Goal: Obtain resource: Download file/media

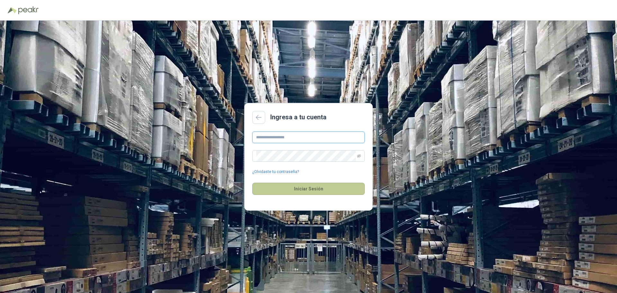
type input "**********"
click at [286, 192] on button "Iniciar Sesión" at bounding box center [308, 188] width 112 height 12
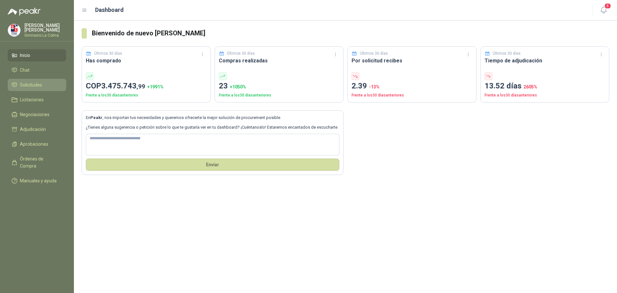
click at [36, 84] on span "Solicitudes" at bounding box center [31, 84] width 22 height 7
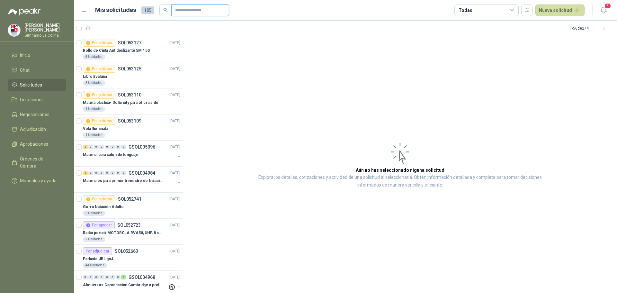
click at [185, 12] on input "text" at bounding box center [197, 10] width 45 height 11
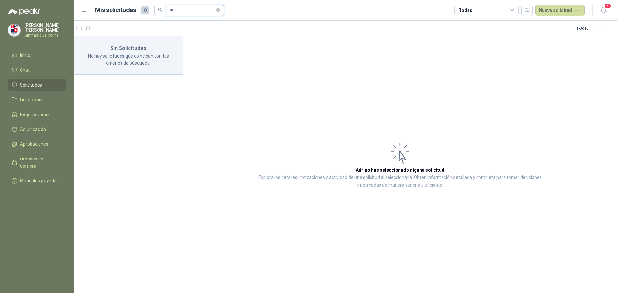
type input "*"
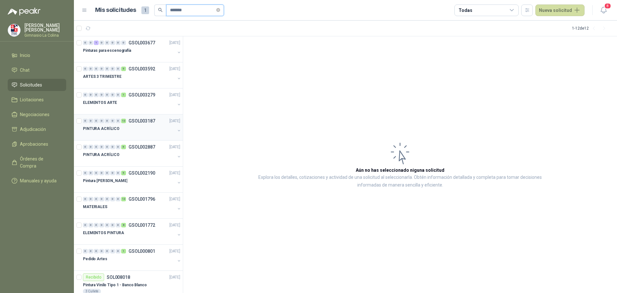
type input "*******"
click at [132, 130] on div "PINTURA ACRÍLICO" at bounding box center [129, 129] width 92 height 8
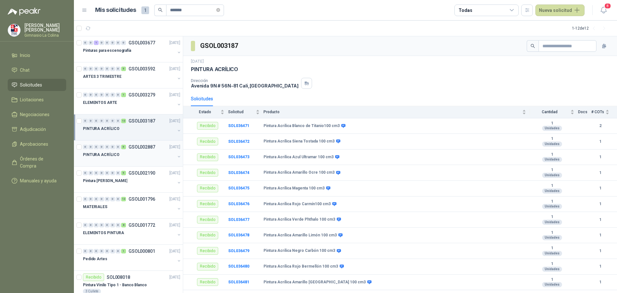
click at [122, 155] on div "PINTURA ACRÍLICO" at bounding box center [129, 155] width 92 height 8
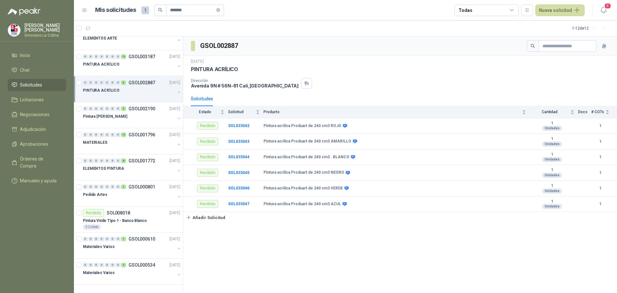
scroll to position [65, 0]
click at [40, 117] on span "Negociaciones" at bounding box center [35, 114] width 30 height 7
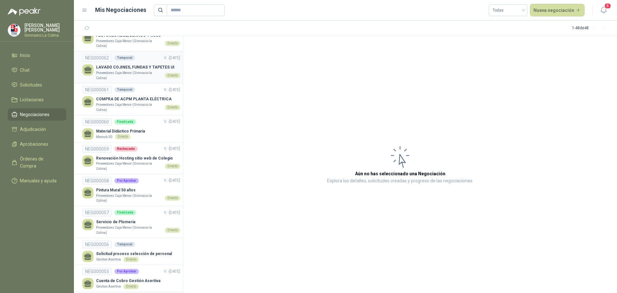
scroll to position [803, 0]
click at [185, 11] on input "text" at bounding box center [193, 10] width 45 height 11
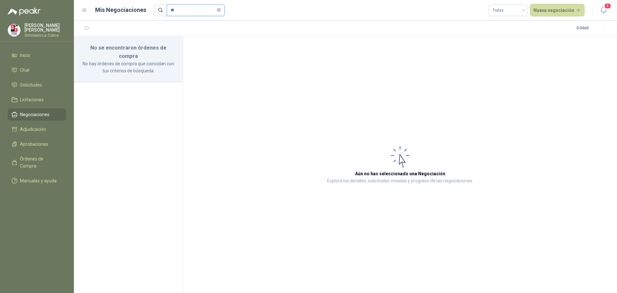
type input "*"
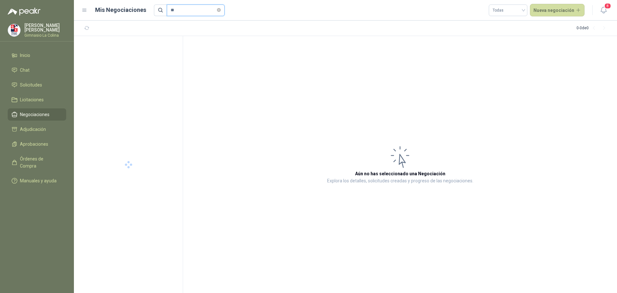
type input "*"
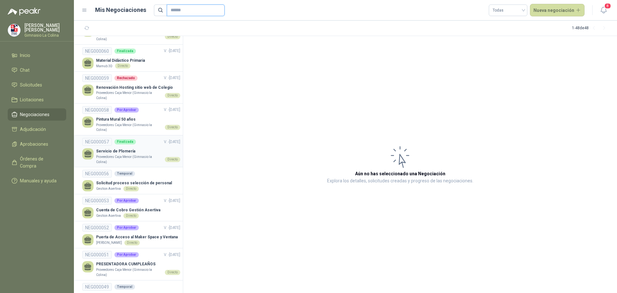
scroll to position [841, 0]
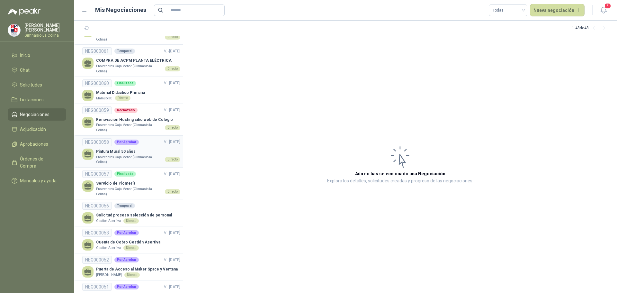
click at [104, 152] on p "Pintura Mural 50 años" at bounding box center [138, 151] width 84 height 6
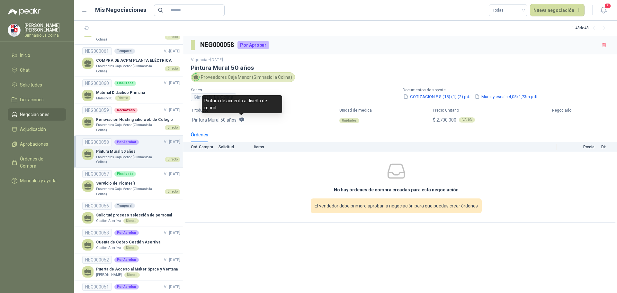
click at [240, 121] on icon at bounding box center [242, 120] width 6 height 6
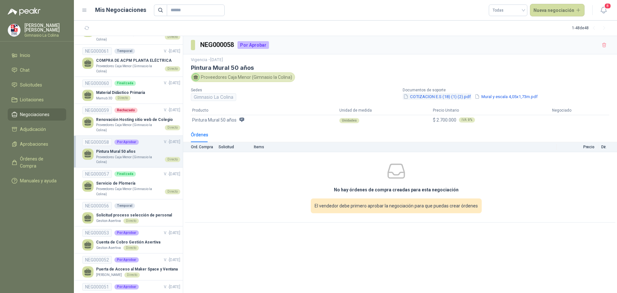
click at [449, 95] on button "COTIZACION E.S (18) (1) (2).pdf" at bounding box center [437, 96] width 69 height 7
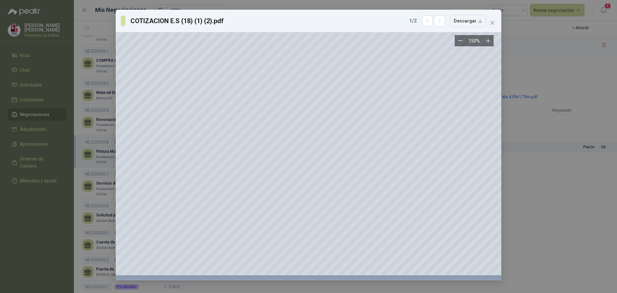
scroll to position [0, 168]
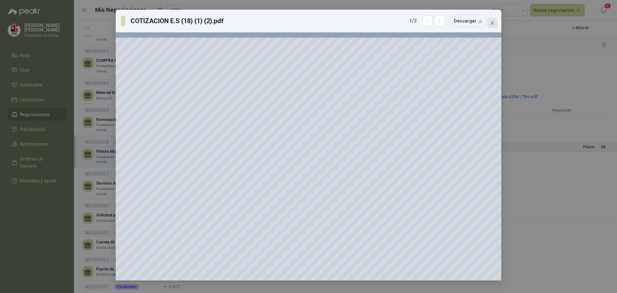
click at [494, 23] on icon "close" at bounding box center [492, 22] width 5 height 5
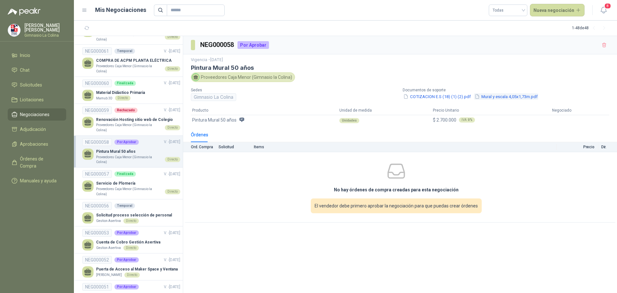
click at [508, 97] on button "Mural y escala 4,05x1,73m.pdf" at bounding box center [506, 96] width 64 height 7
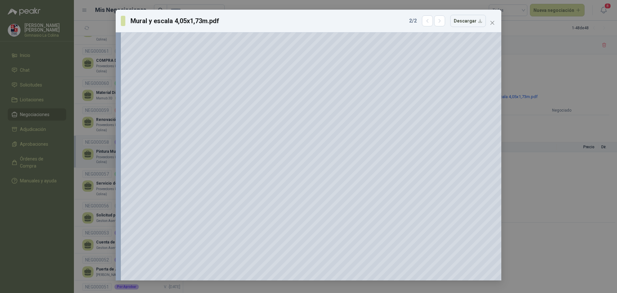
scroll to position [5557, 0]
click at [494, 22] on icon "close" at bounding box center [492, 22] width 5 height 5
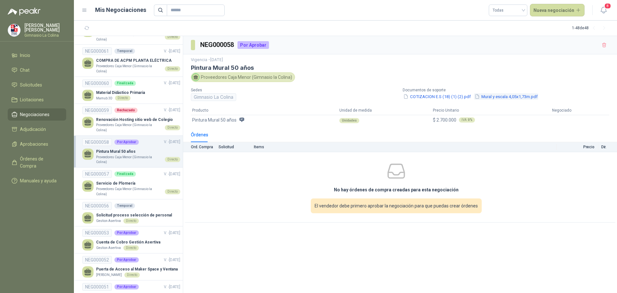
click at [509, 97] on button "Mural y escala 4,05x1,73m.pdf" at bounding box center [506, 96] width 64 height 7
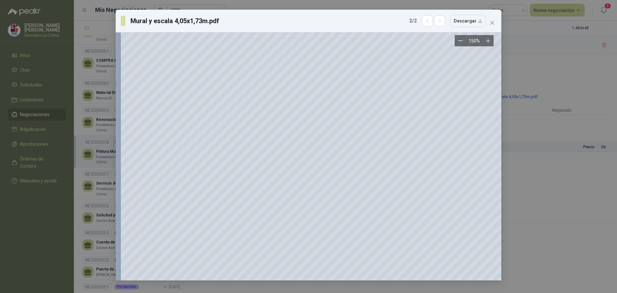
scroll to position [1251, 0]
click at [492, 25] on icon "close" at bounding box center [492, 22] width 5 height 5
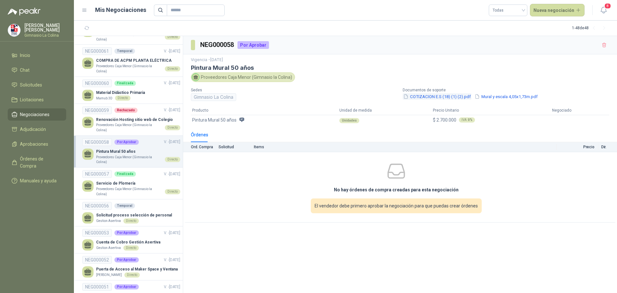
click at [426, 97] on button "COTIZACION E.S (18) (1) (2).pdf" at bounding box center [437, 96] width 69 height 7
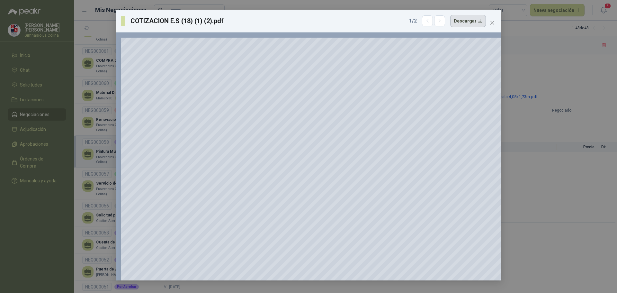
click at [478, 23] on button "Descargar" at bounding box center [468, 21] width 36 height 12
click at [493, 25] on icon "close" at bounding box center [492, 22] width 5 height 5
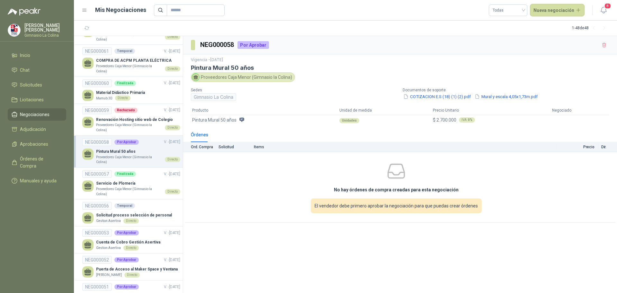
click at [230, 148] on th "Solicitud" at bounding box center [235, 147] width 35 height 10
click at [266, 148] on th "Items" at bounding box center [405, 147] width 303 height 10
click at [259, 145] on th "Items" at bounding box center [405, 147] width 303 height 10
drag, startPoint x: 203, startPoint y: 146, endPoint x: 225, endPoint y: 142, distance: 21.9
click at [220, 143] on tr "Ord. Compra Solicitud Items Precio Dir." at bounding box center [400, 147] width 434 height 10
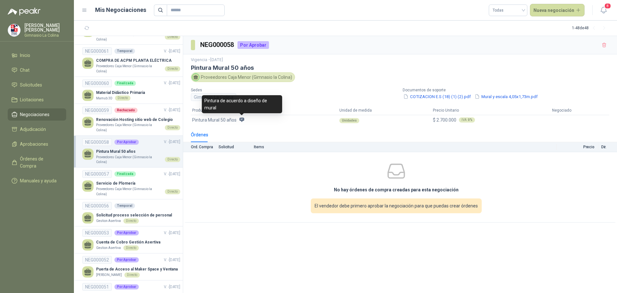
click at [240, 120] on icon at bounding box center [241, 119] width 5 height 4
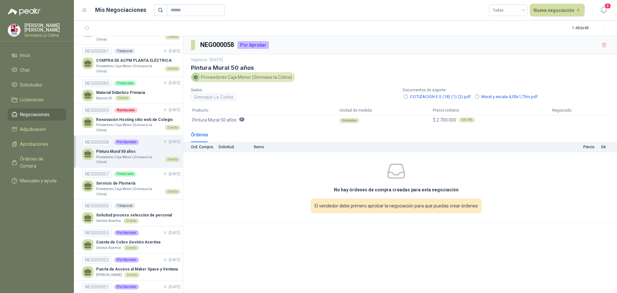
click at [397, 180] on icon at bounding box center [396, 171] width 20 height 20
